Goal: Check status: Check status

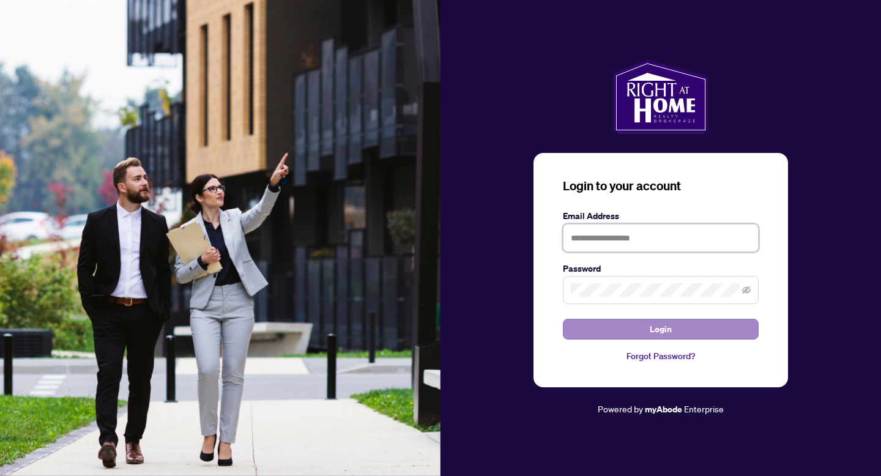
type input "**********"
click at [645, 323] on button "Login" at bounding box center [661, 329] width 196 height 21
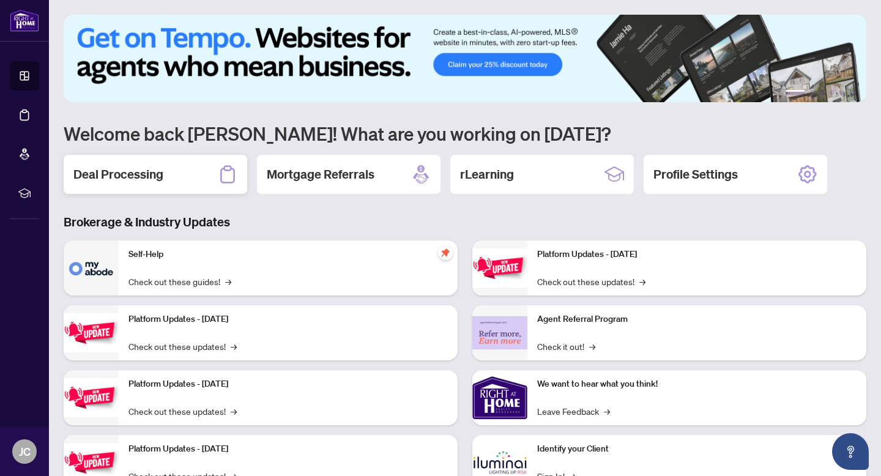
click at [141, 188] on div "Deal Processing" at bounding box center [156, 174] width 184 height 39
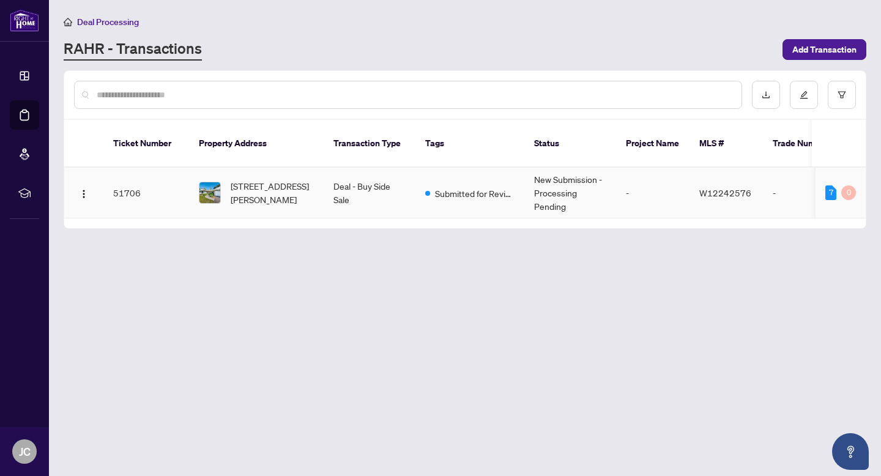
click at [453, 184] on td "Submitted for Review" at bounding box center [470, 193] width 109 height 51
